Goal: Find specific page/section: Find specific page/section

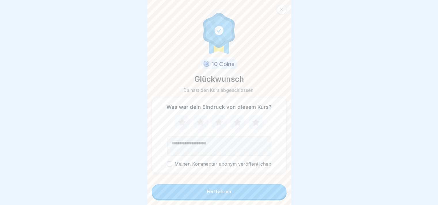
scroll to position [228, 0]
click at [283, 9] on div at bounding box center [281, 10] width 10 height 10
